Goal: Information Seeking & Learning: Learn about a topic

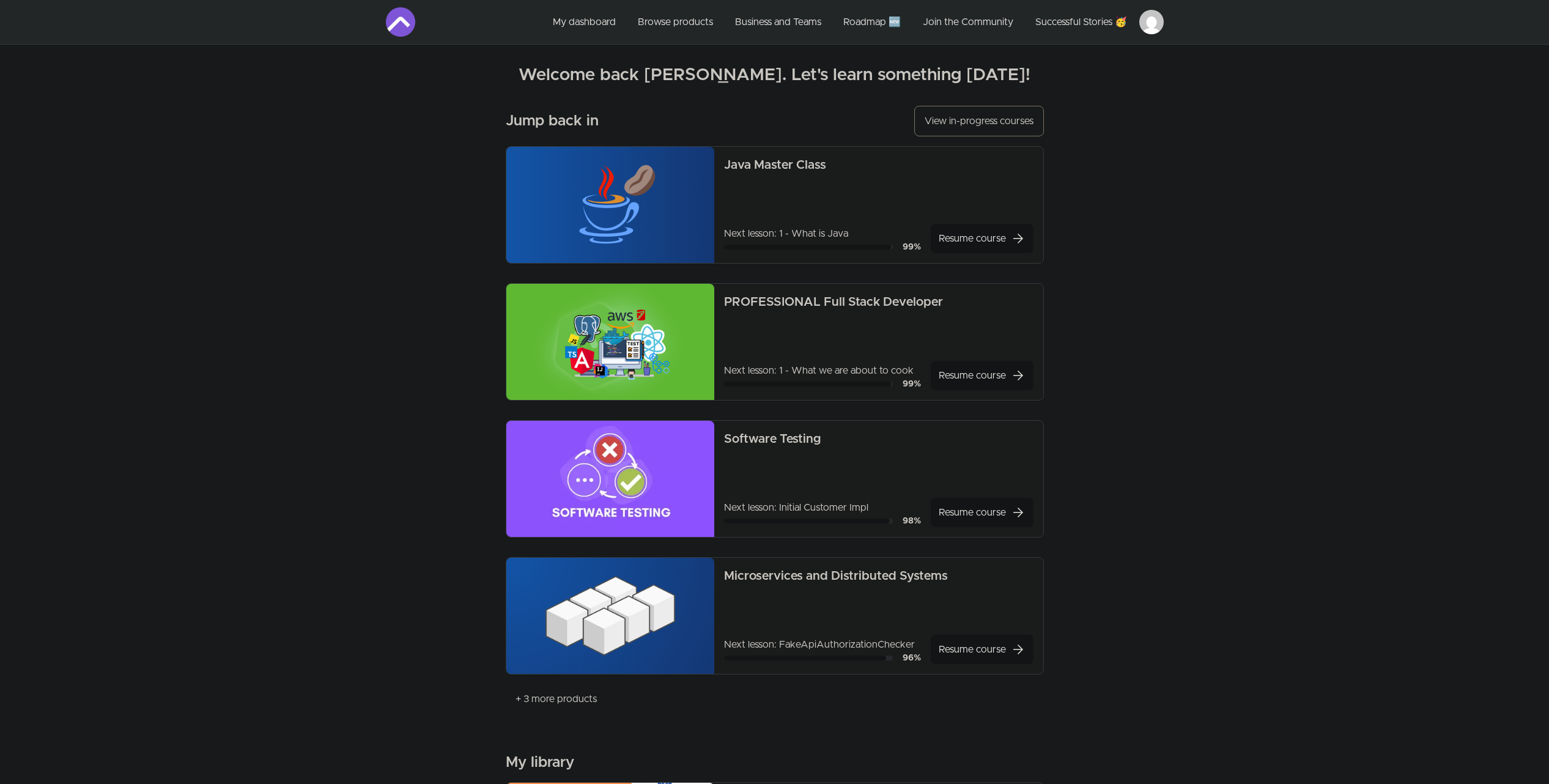
click at [632, 223] on img at bounding box center [610, 205] width 208 height 116
click at [980, 241] on link "Resume course arrow_forward" at bounding box center [982, 238] width 103 height 29
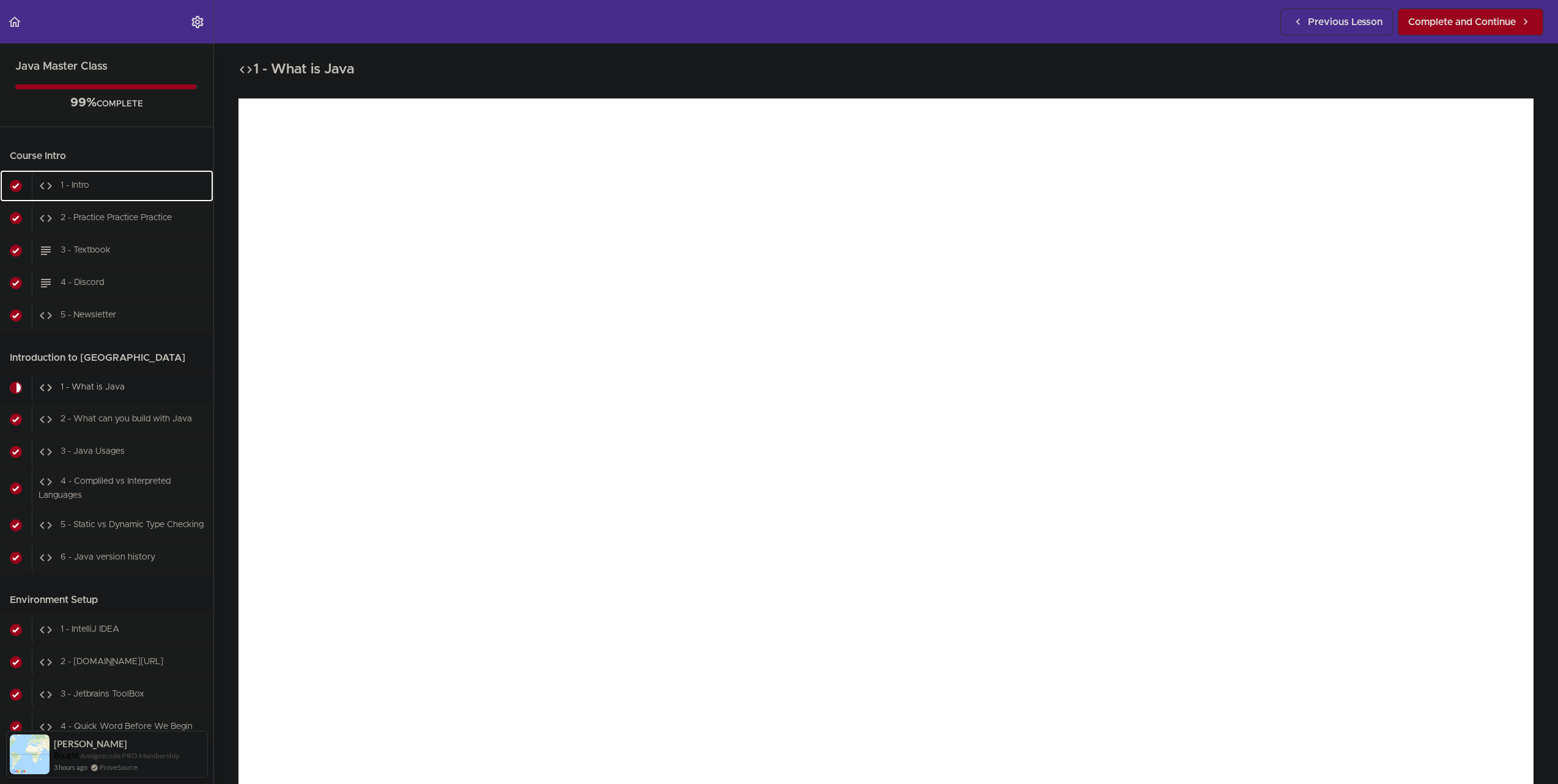
click at [102, 187] on div "1 - Intro" at bounding box center [122, 186] width 182 height 27
